Goal: Find contact information: Find contact information

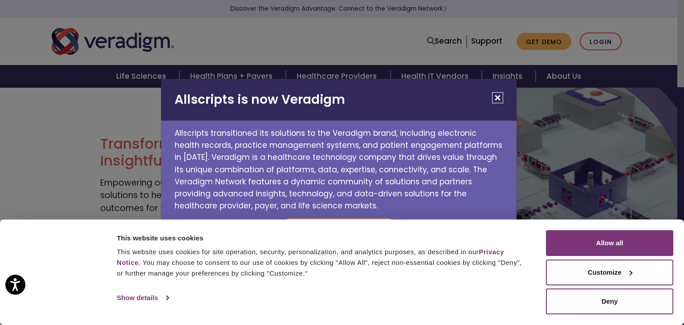
click at [499, 98] on button "Close" at bounding box center [497, 97] width 11 height 11
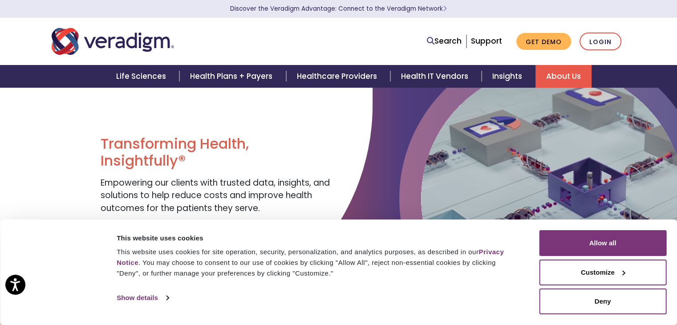
click at [561, 77] on link "About Us" at bounding box center [564, 76] width 56 height 23
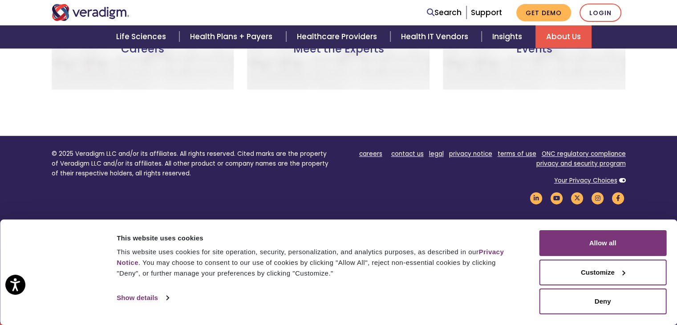
scroll to position [762, 0]
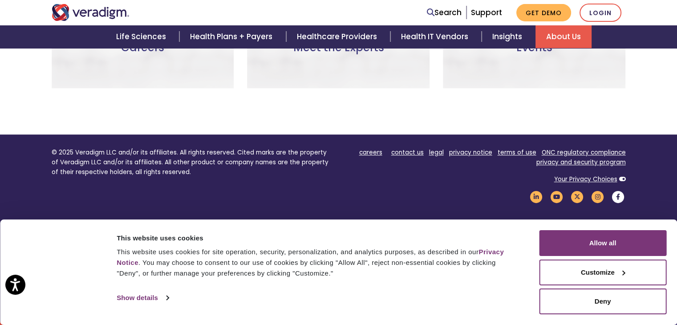
click at [618, 196] on icon "Veradigm Facebook Link" at bounding box center [618, 197] width 15 height 12
click at [409, 152] on link "contact us" at bounding box center [407, 152] width 33 height 8
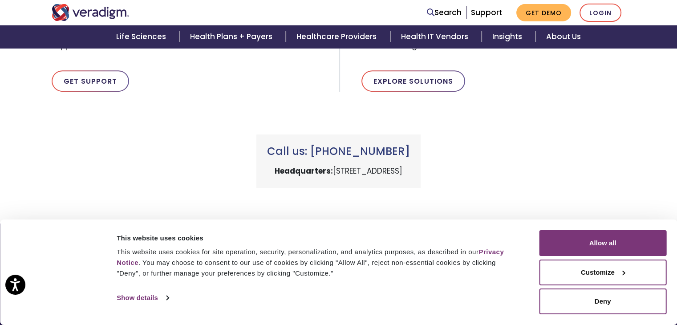
scroll to position [445, 0]
